Goal: Transaction & Acquisition: Download file/media

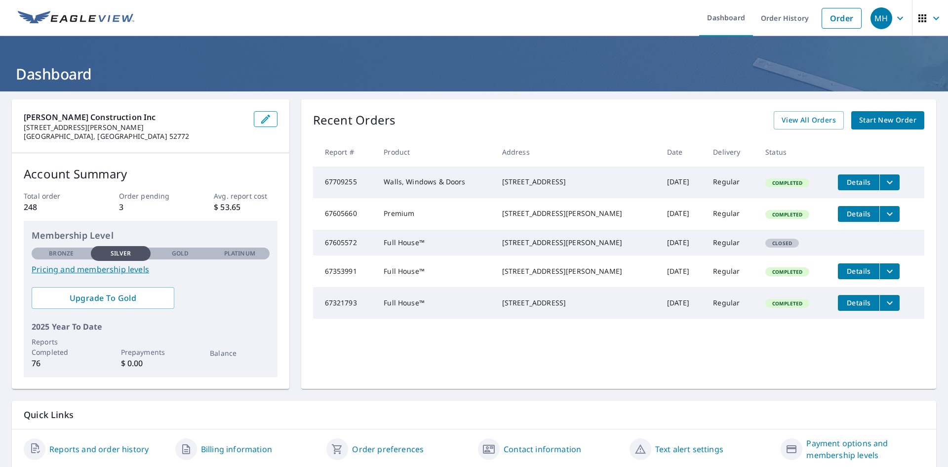
click at [845, 180] on span "Details" at bounding box center [859, 181] width 30 height 9
drag, startPoint x: 316, startPoint y: 187, endPoint x: 364, endPoint y: 185, distance: 47.9
click at [364, 185] on td "67709255" at bounding box center [344, 182] width 63 height 32
copy td "67709255"
click at [930, 19] on icon "button" at bounding box center [936, 18] width 12 height 12
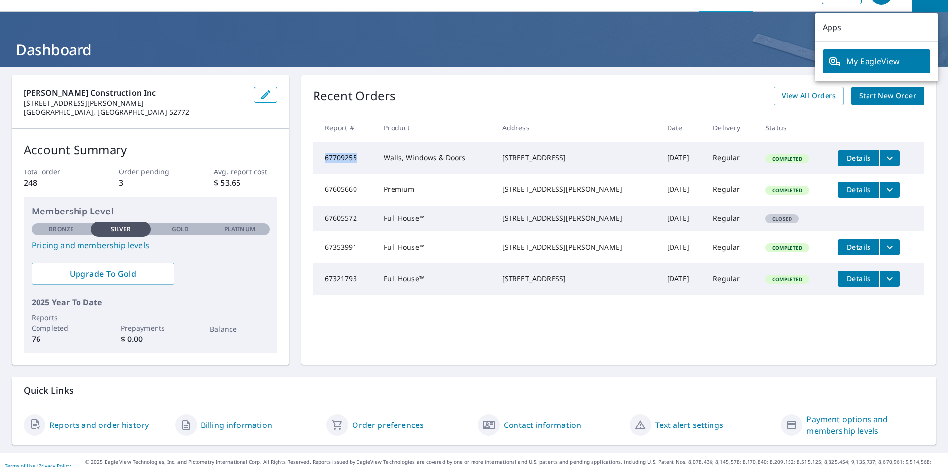
scroll to position [35, 0]
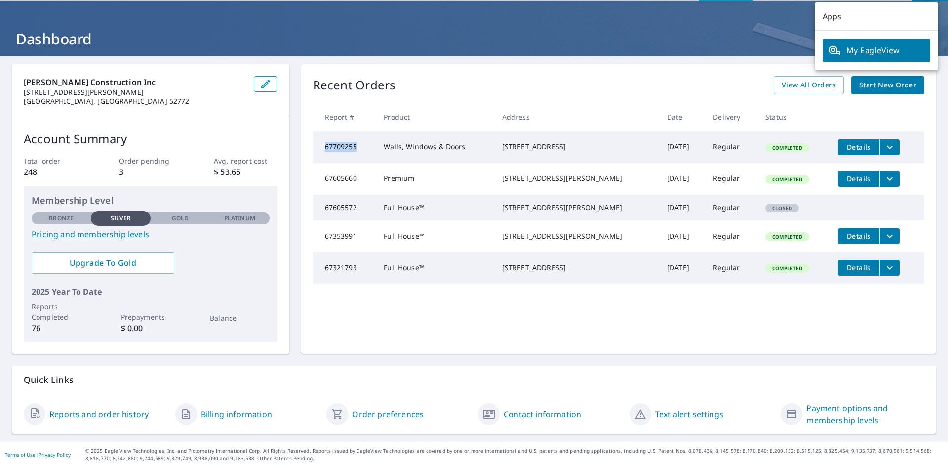
click at [859, 50] on span "My EagleView" at bounding box center [876, 50] width 96 height 12
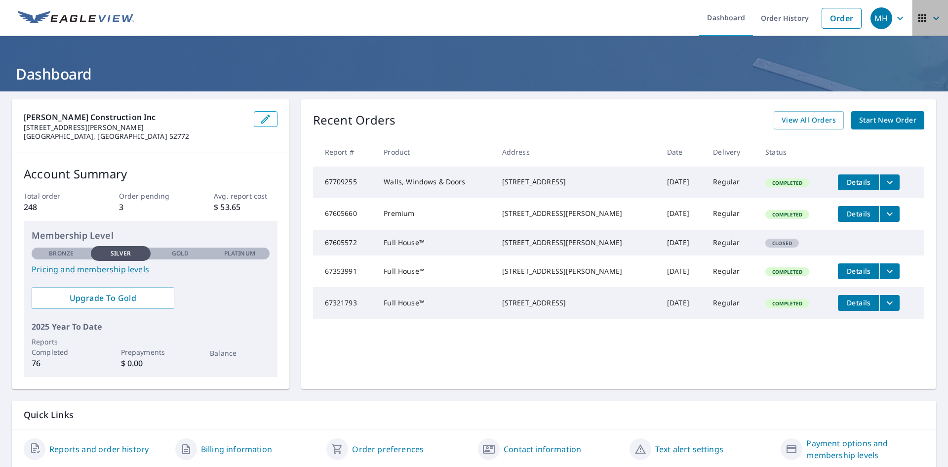
click at [918, 17] on icon "button" at bounding box center [922, 18] width 8 height 8
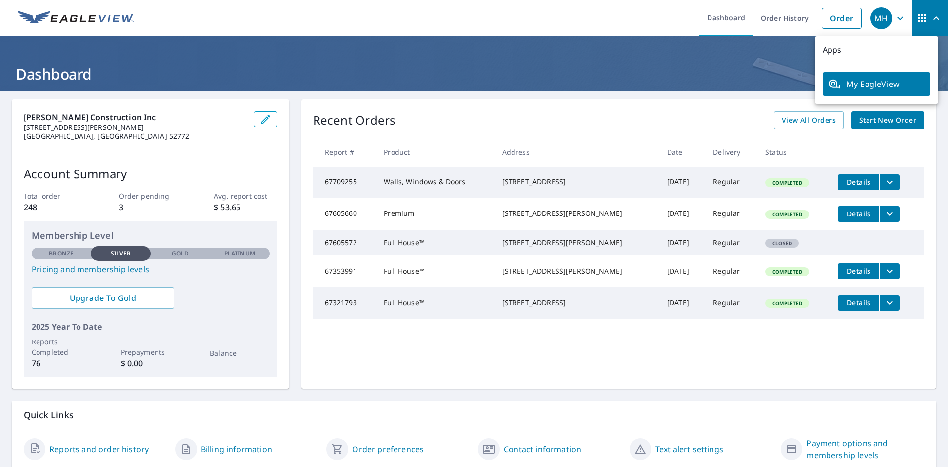
click at [931, 21] on icon "button" at bounding box center [936, 18] width 12 height 12
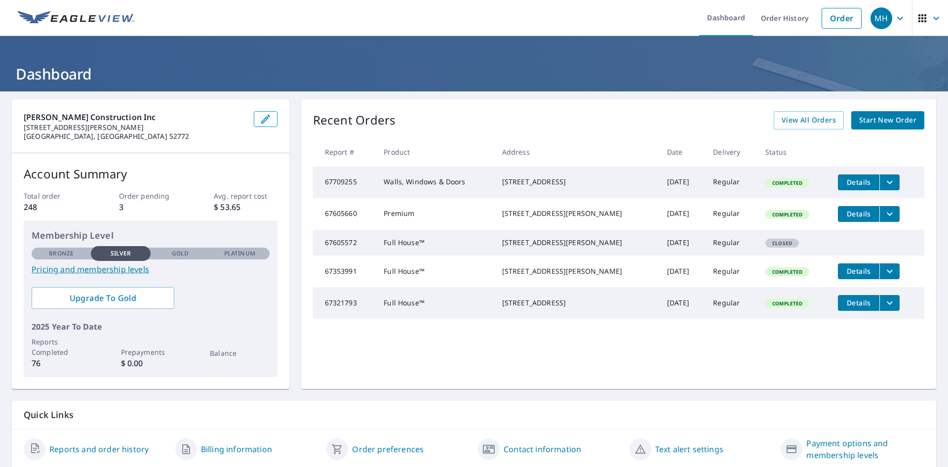
click at [894, 19] on icon "button" at bounding box center [900, 18] width 12 height 12
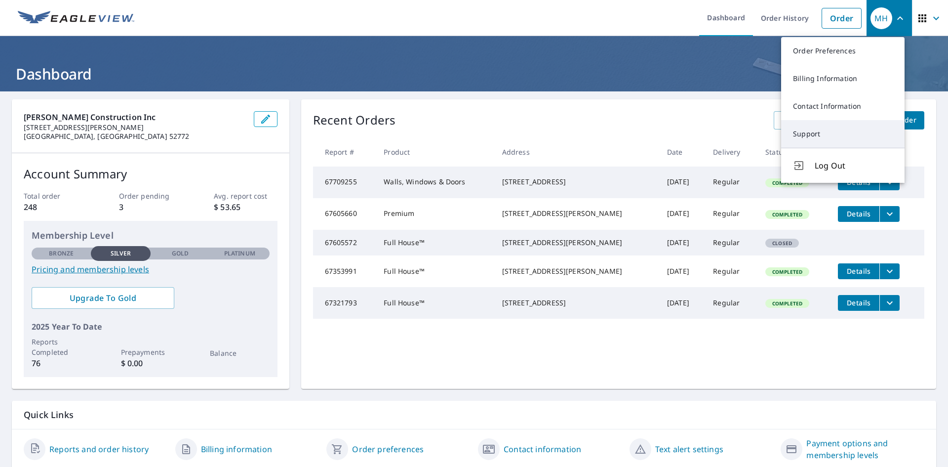
click at [814, 134] on link "Support" at bounding box center [842, 134] width 123 height 28
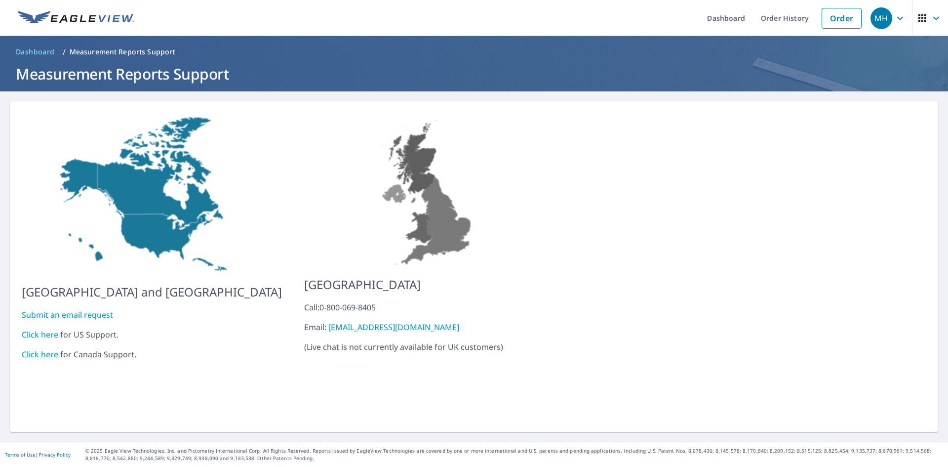
click at [46, 329] on link "Click here" at bounding box center [40, 334] width 37 height 11
click at [85, 49] on p "Measurement Reports Support" at bounding box center [123, 52] width 106 height 10
click at [780, 19] on link "Order History" at bounding box center [785, 18] width 64 height 36
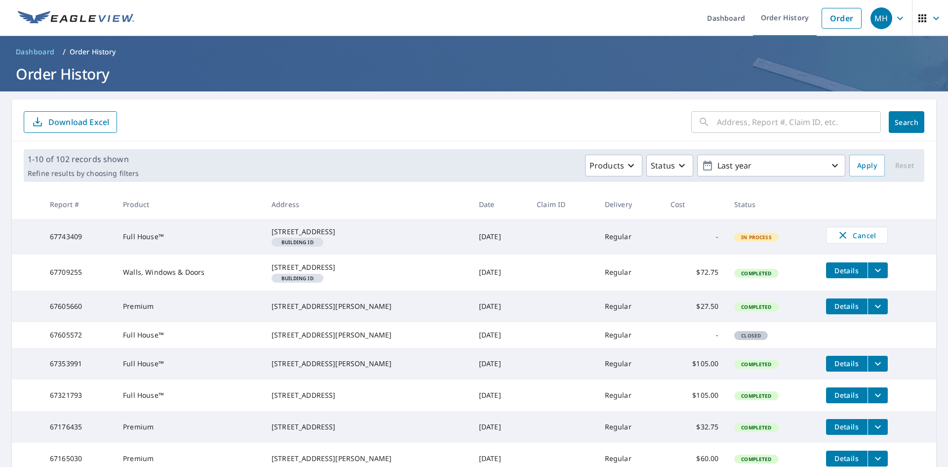
scroll to position [49, 0]
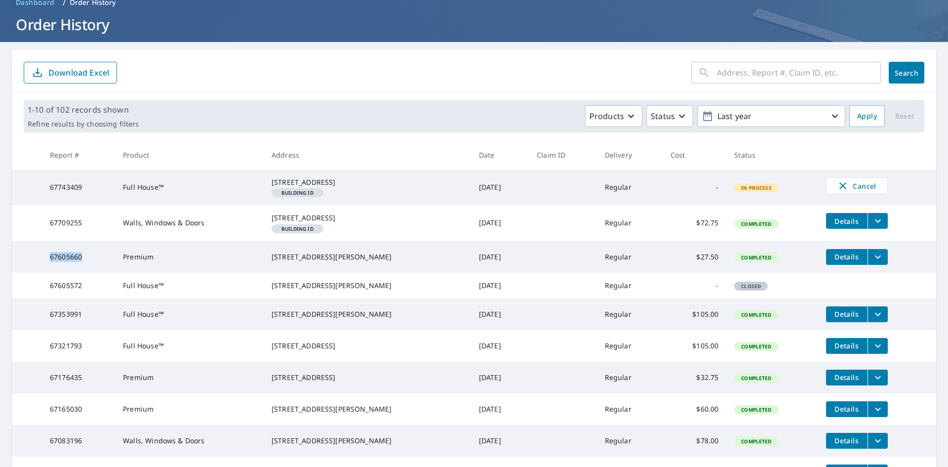
drag, startPoint x: 35, startPoint y: 277, endPoint x: 85, endPoint y: 280, distance: 50.4
click at [85, 273] on tr "67605660 Premium [STREET_ADDRESS][PERSON_NAME] [DATE] Regular $27.50 Completed …" at bounding box center [474, 257] width 924 height 32
copy tr "67605660"
click at [837, 261] on span "Details" at bounding box center [847, 256] width 30 height 9
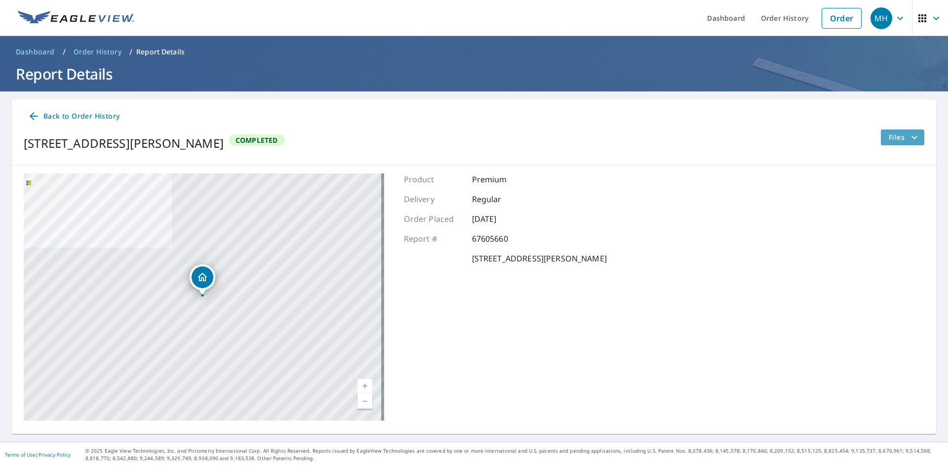
click at [880, 142] on button "Files" at bounding box center [902, 137] width 44 height 16
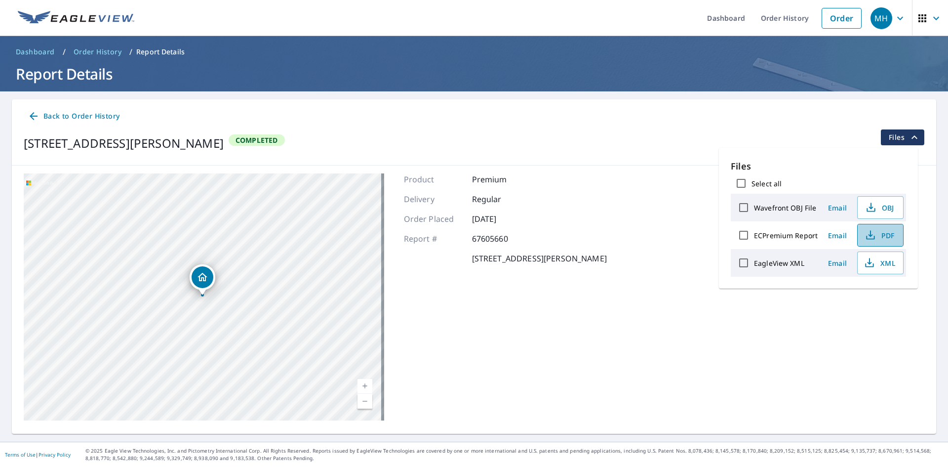
click at [873, 236] on icon "button" at bounding box center [870, 238] width 8 height 4
click at [38, 47] on span "Dashboard" at bounding box center [35, 52] width 39 height 10
